Goal: Task Accomplishment & Management: Use online tool/utility

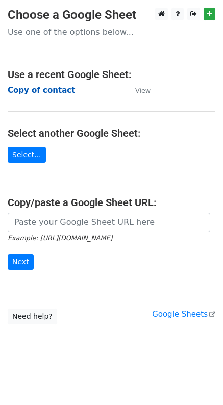
click at [42, 92] on strong "Copy of contact" at bounding box center [41, 90] width 67 height 9
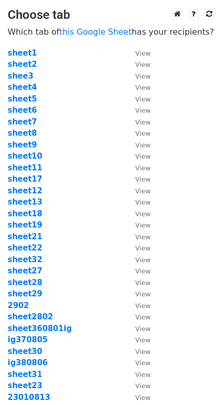
scroll to position [214, 0]
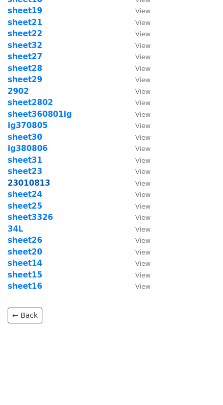
click at [40, 183] on strong "23010813" at bounding box center [29, 182] width 43 height 9
click at [26, 184] on strong "23010813" at bounding box center [29, 182] width 43 height 9
